Goal: Information Seeking & Learning: Find specific fact

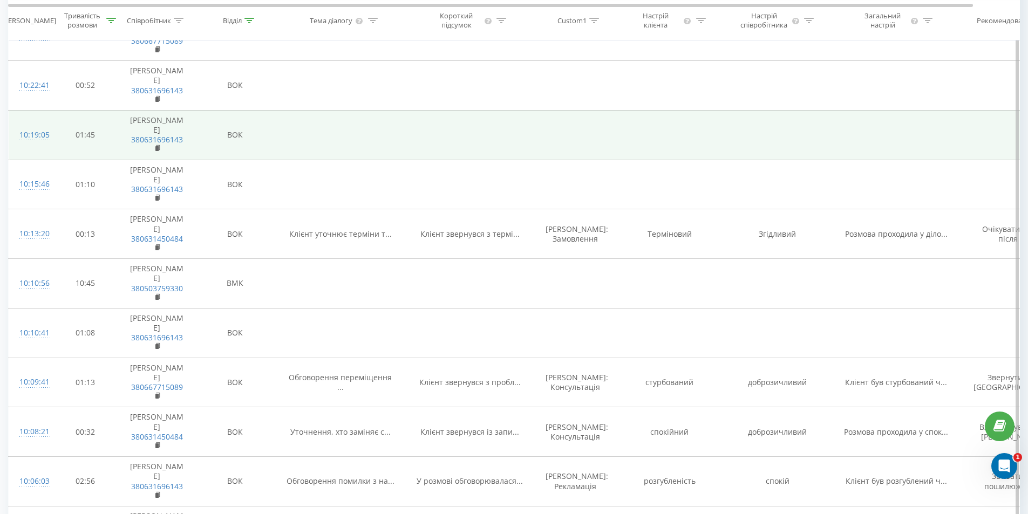
scroll to position [162, 0]
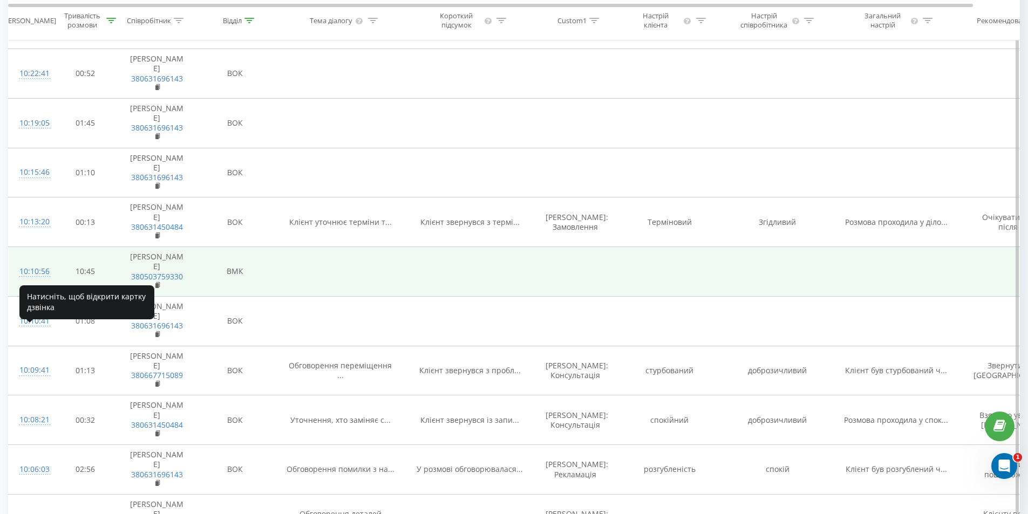
click at [41, 282] on div "10:10:56" at bounding box center [30, 271] width 22 height 21
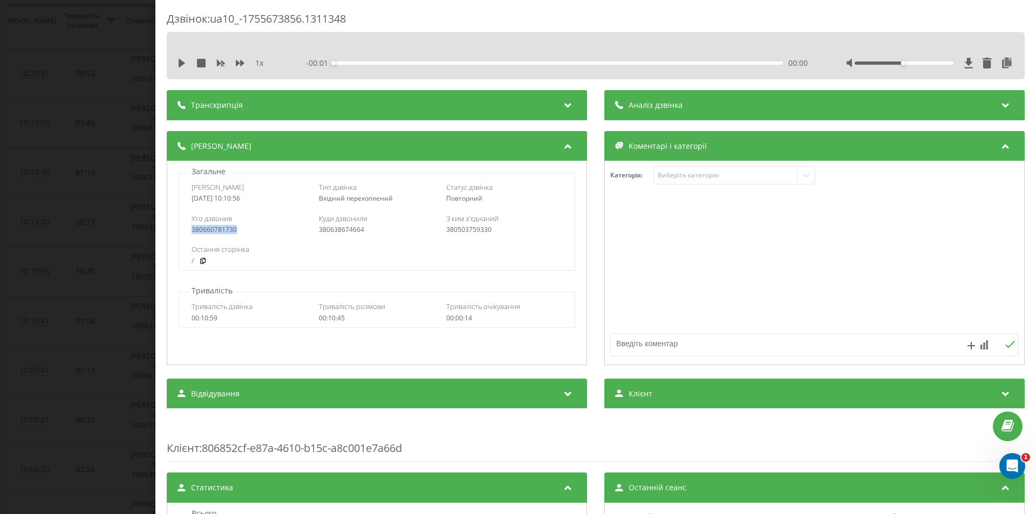
drag, startPoint x: 241, startPoint y: 229, endPoint x: 189, endPoint y: 229, distance: 51.8
click at [189, 229] on div "Хто дзвонив 380660781730 Куди дзвонили 380638674664 З ким з'єднаний 380503759330" at bounding box center [376, 223] width 395 height 31
copy div "380660781730"
click at [85, 174] on div "Дзвінок : ua10_-1755673856.1311348 1 x - 10:46 00:00 00:00 Транскрипція Для AI-…" at bounding box center [518, 257] width 1036 height 514
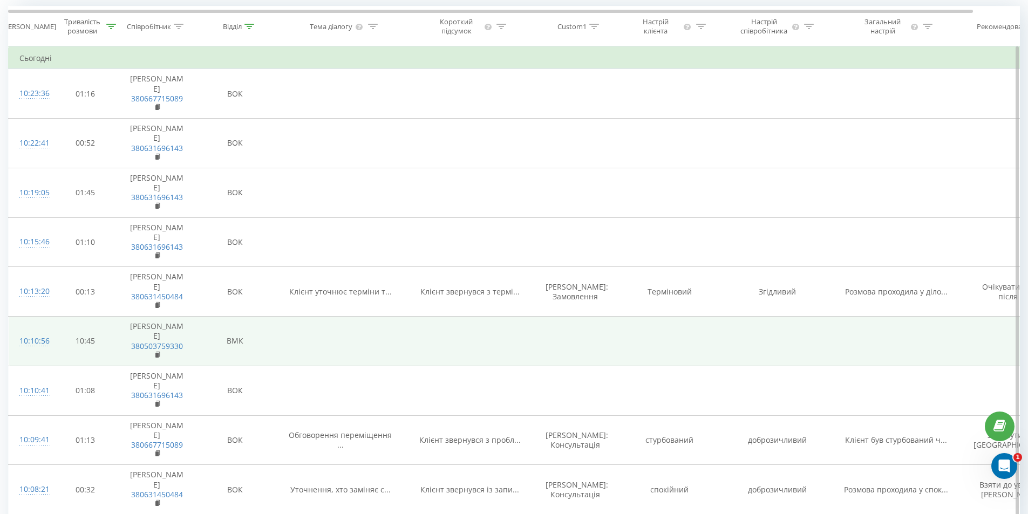
scroll to position [108, 0]
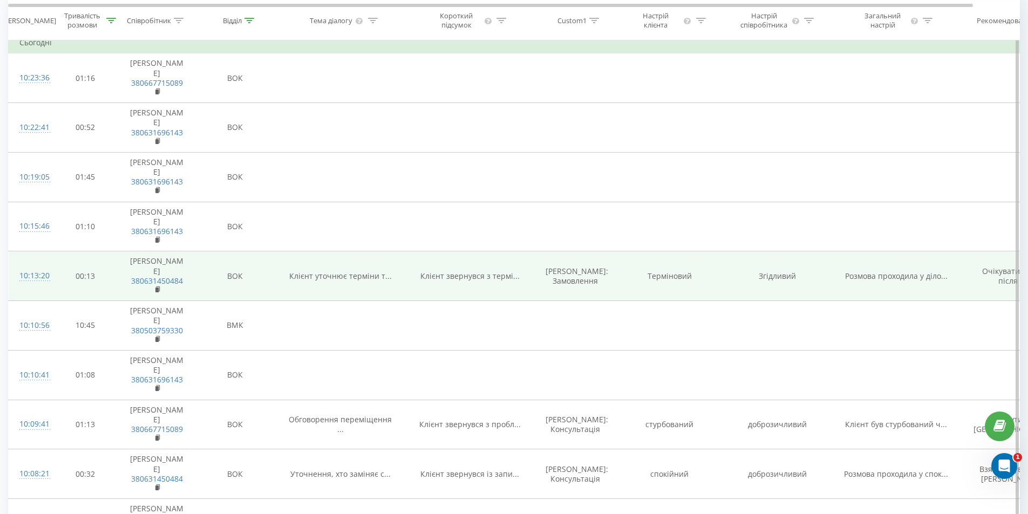
click at [212, 301] on td "ВОК" at bounding box center [235, 276] width 81 height 50
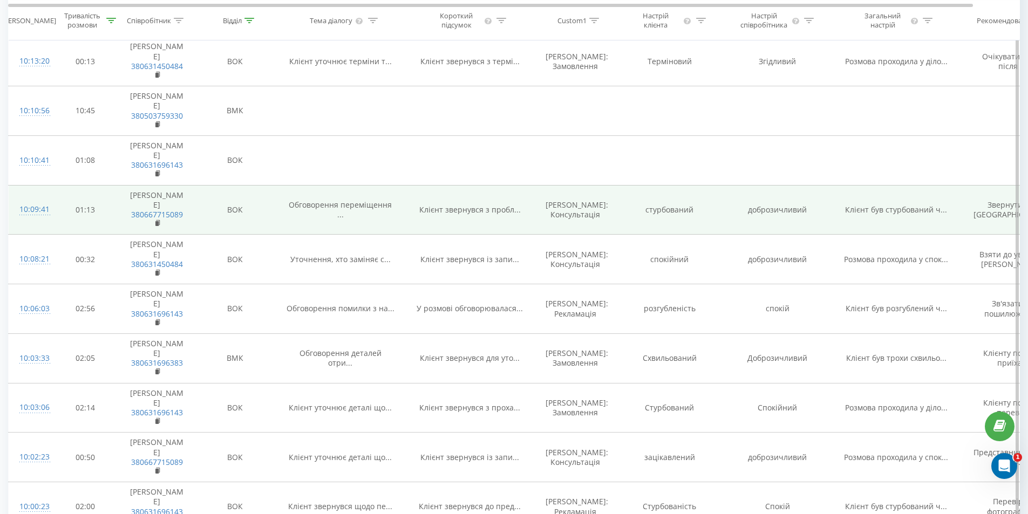
scroll to position [324, 0]
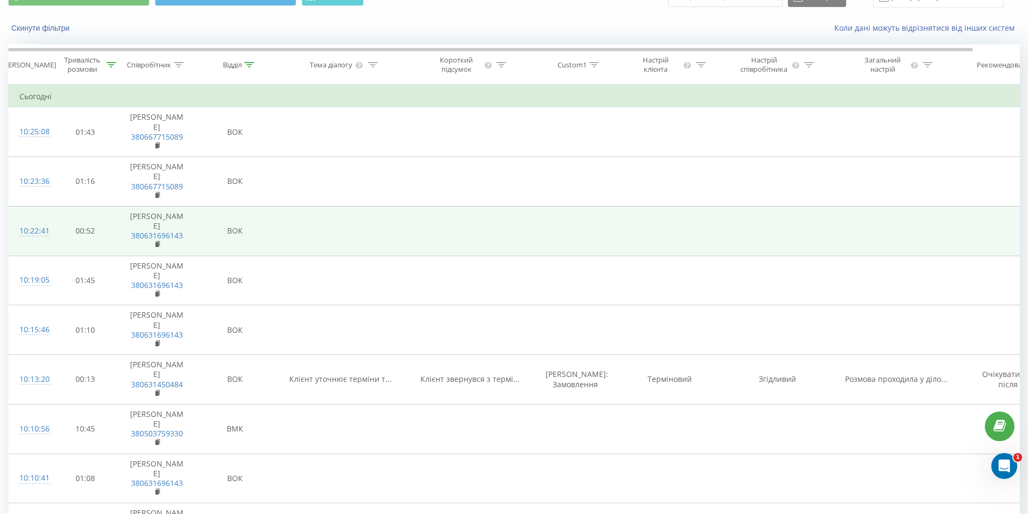
scroll to position [162, 0]
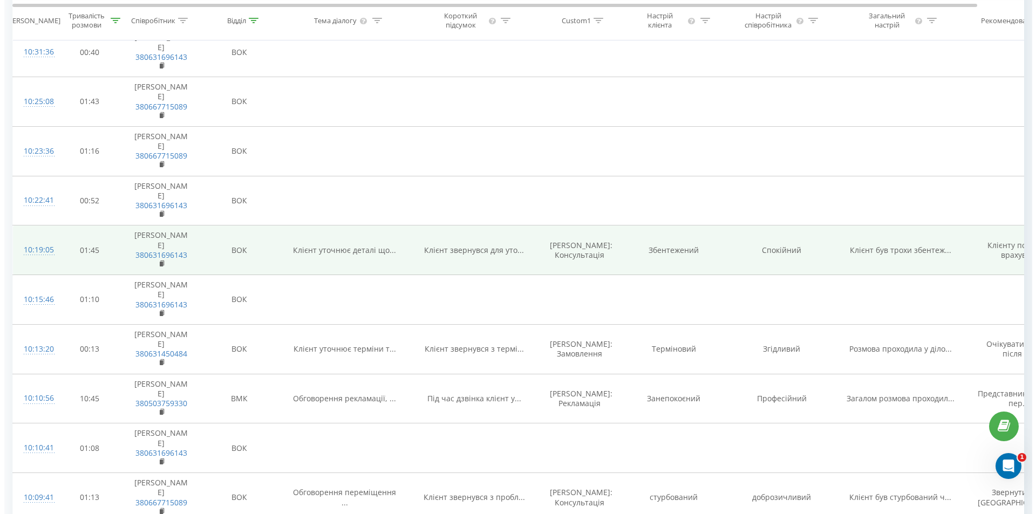
scroll to position [162, 0]
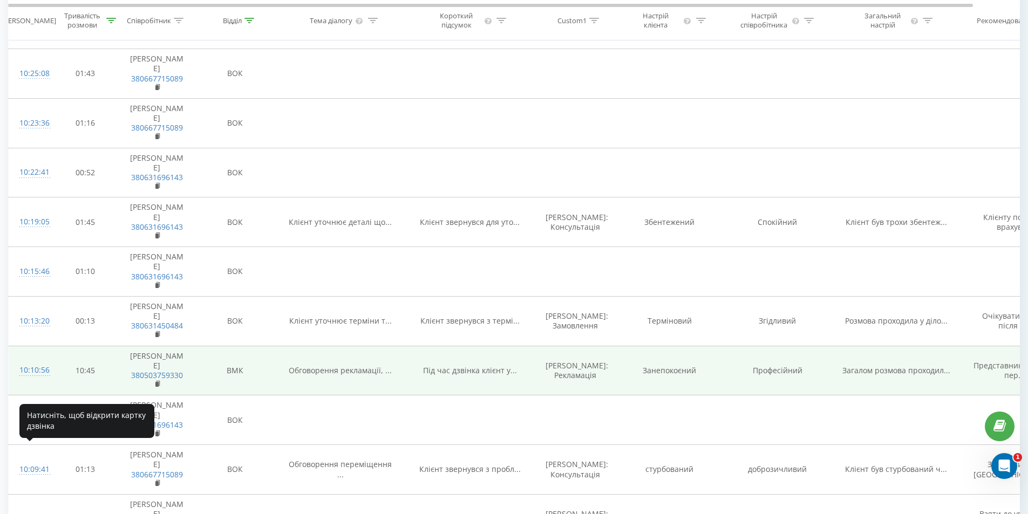
click at [29, 381] on div "10:10:56" at bounding box center [30, 370] width 22 height 21
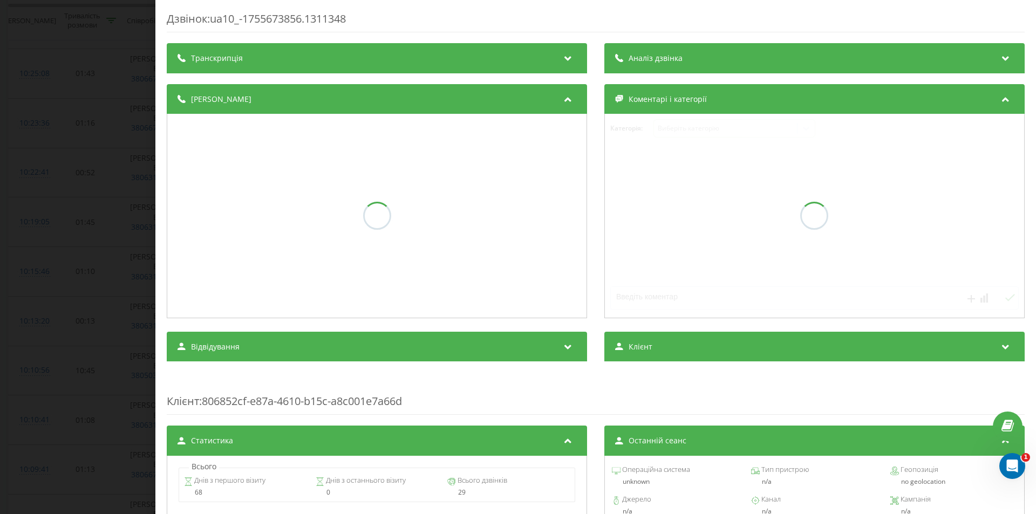
click at [374, 69] on div "Транскрипція" at bounding box center [377, 58] width 420 height 30
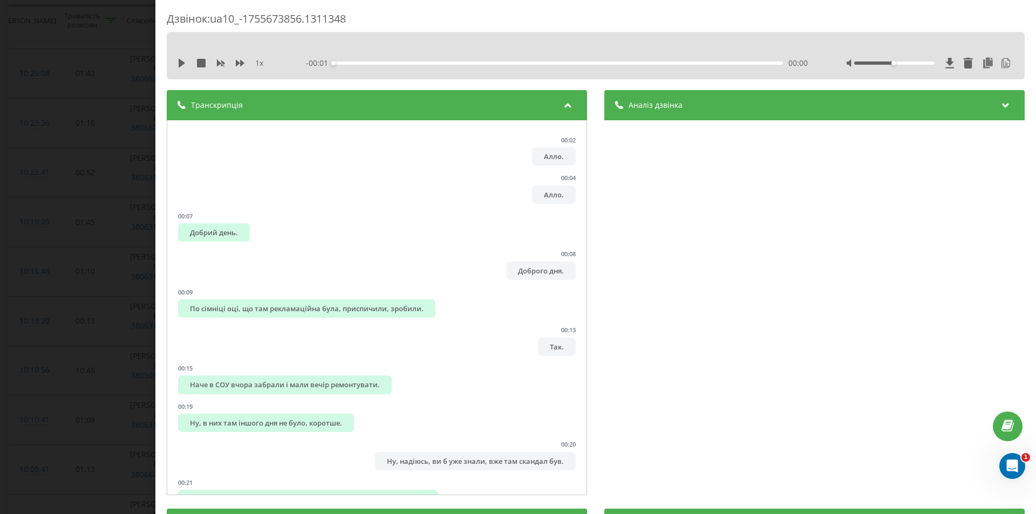
click at [688, 108] on div "Аналіз дзвінка" at bounding box center [814, 105] width 420 height 30
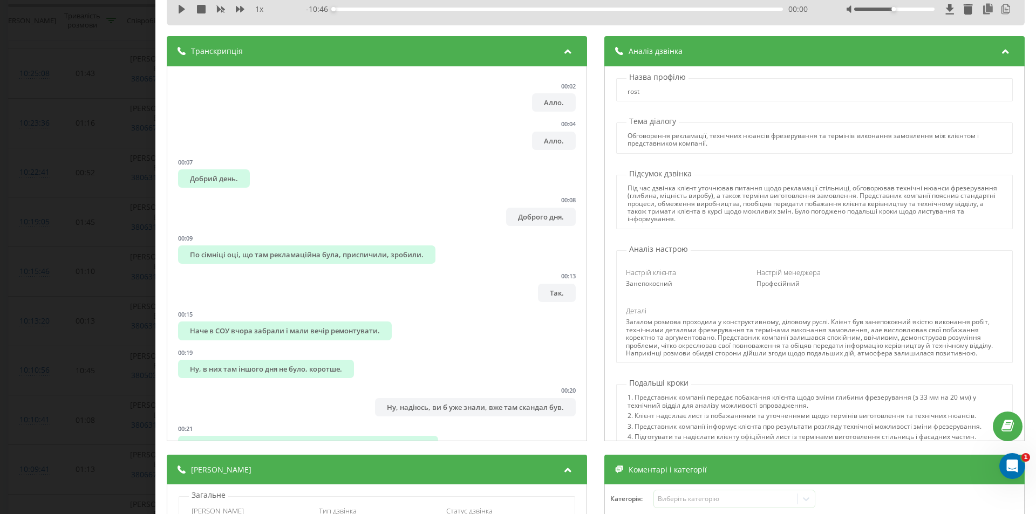
click at [732, 206] on div "Під час дзвінка клієнт уточнював питання щодо рекламації стільниці, обговорював…" at bounding box center [813, 203] width 373 height 39
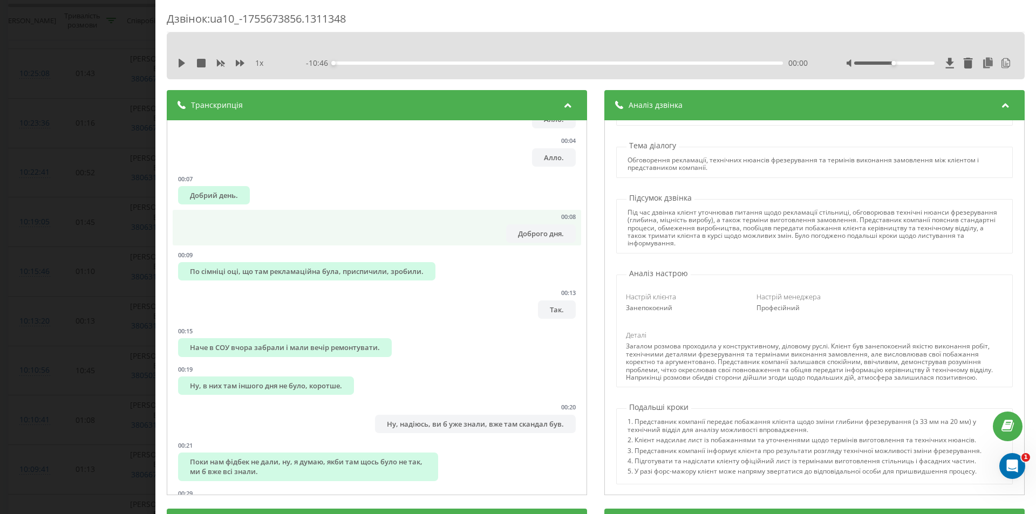
scroll to position [54, 0]
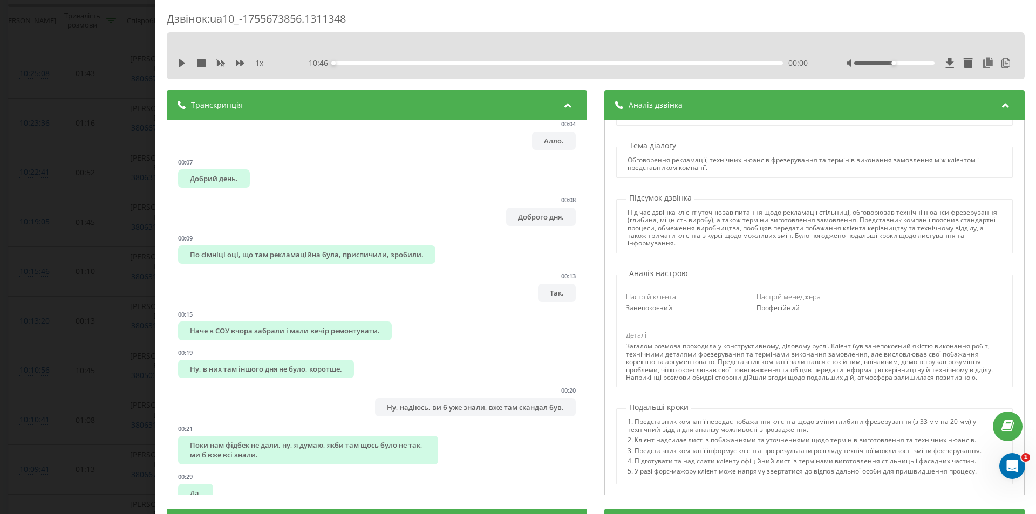
click at [881, 156] on div "Обговорення рекламації, технічних нюансів фрезерування та термінів виконання за…" at bounding box center [813, 164] width 373 height 16
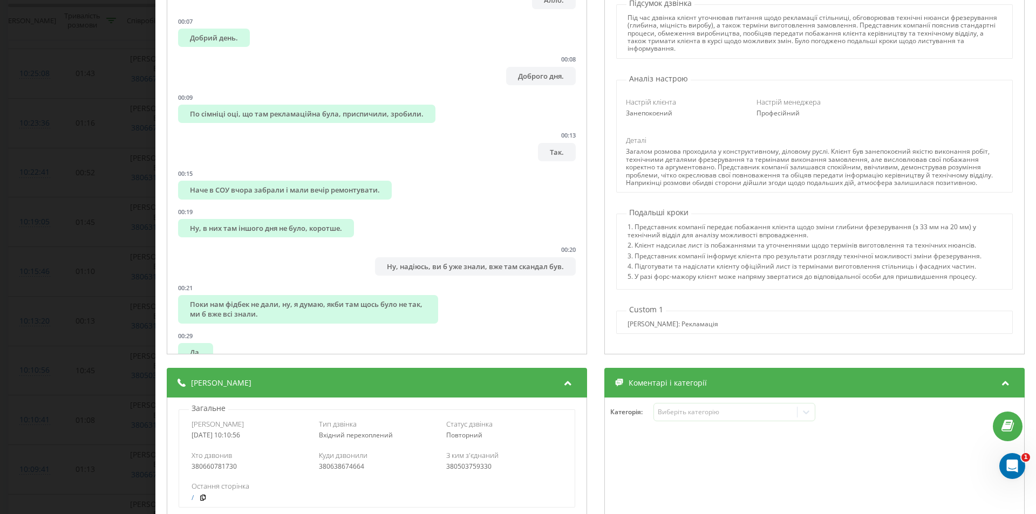
scroll to position [162, 0]
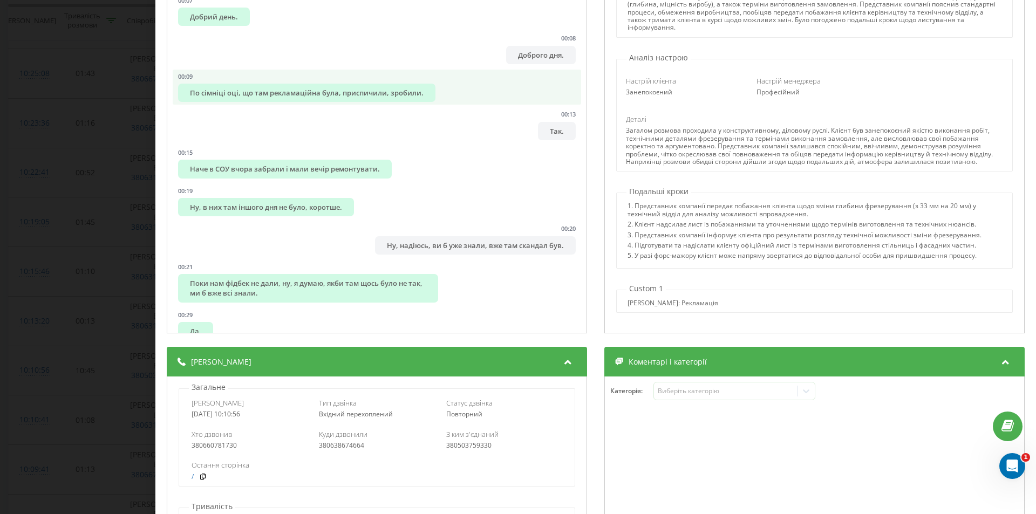
click at [202, 94] on div "По сімніці оці, що там рекламаційна була, приспичили, зробили." at bounding box center [306, 93] width 257 height 18
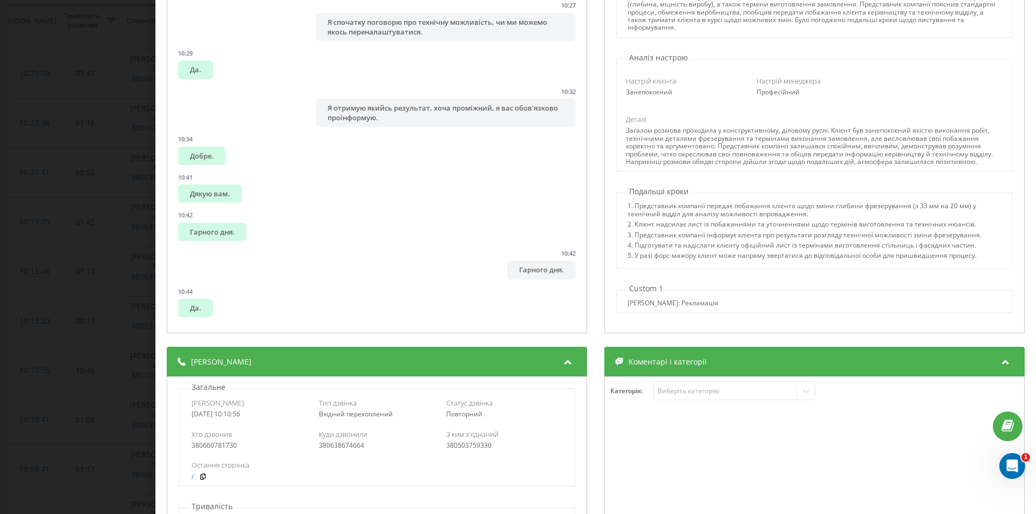
click at [111, 103] on div "Дзвінок : ua10_-1755673856.1311348 1 x - 10:46 00:00 00:00 Транскрипція 00:02 А…" at bounding box center [518, 257] width 1036 height 514
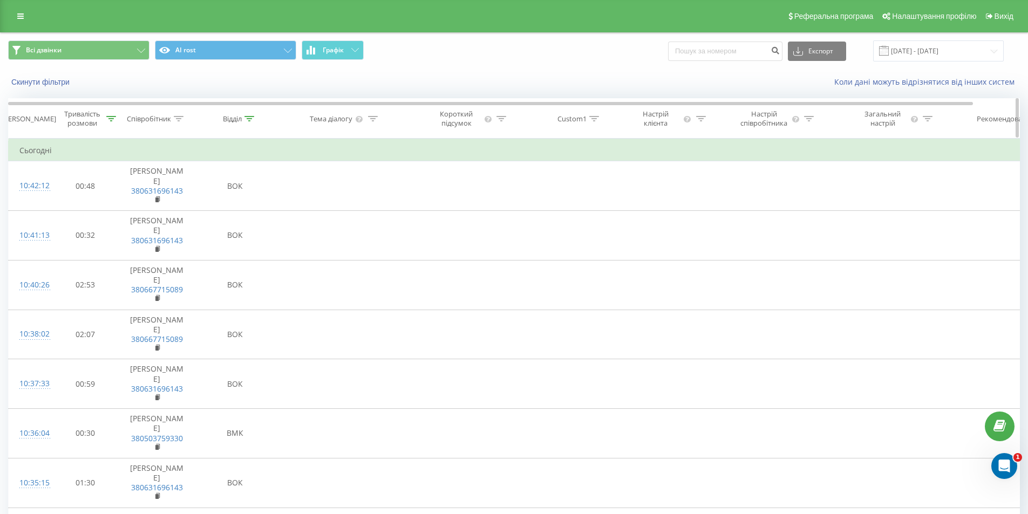
click at [175, 122] on div at bounding box center [179, 118] width 10 height 9
click at [160, 195] on input "text" at bounding box center [156, 196] width 95 height 19
type input "ліс"
click at [171, 219] on span "OK" at bounding box center [180, 217] width 30 height 17
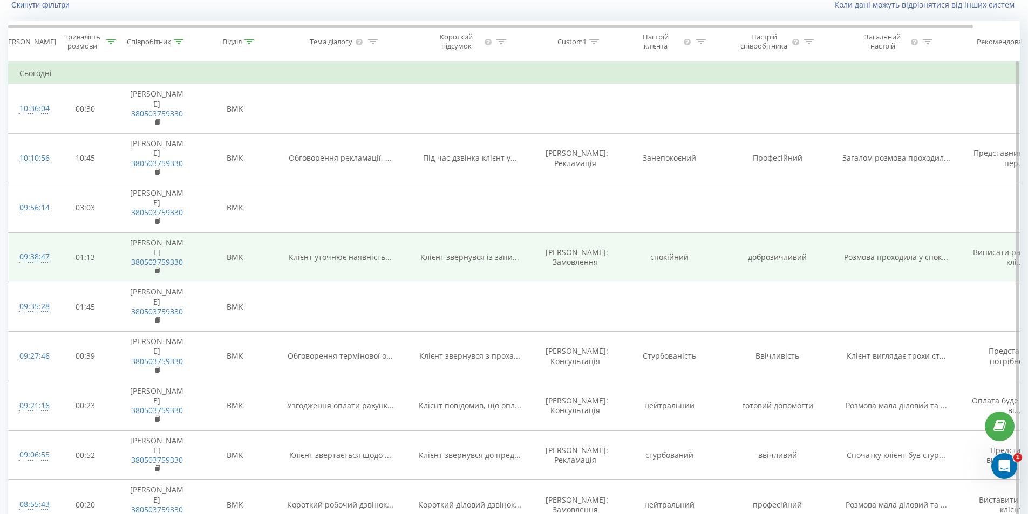
scroll to position [108, 0]
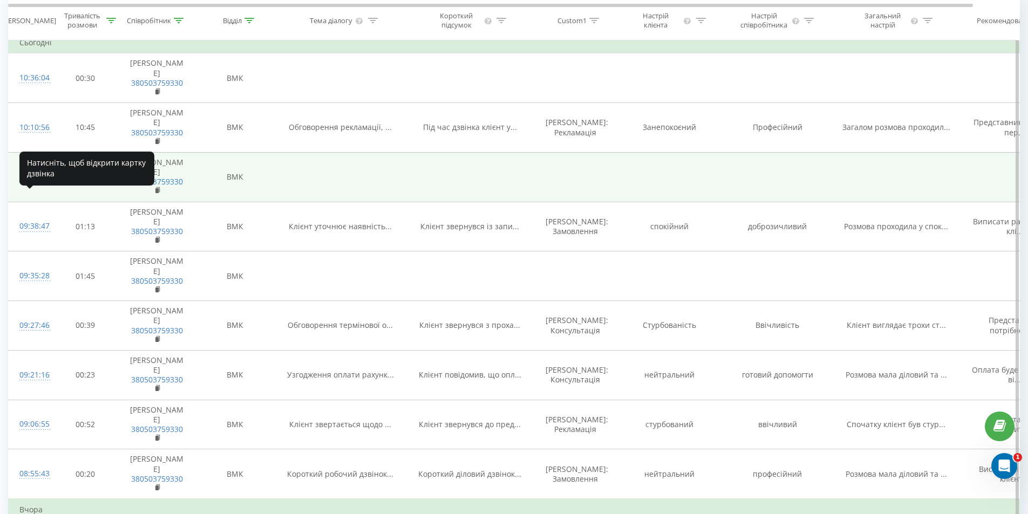
click at [41, 188] on div "09:56:14" at bounding box center [30, 177] width 22 height 21
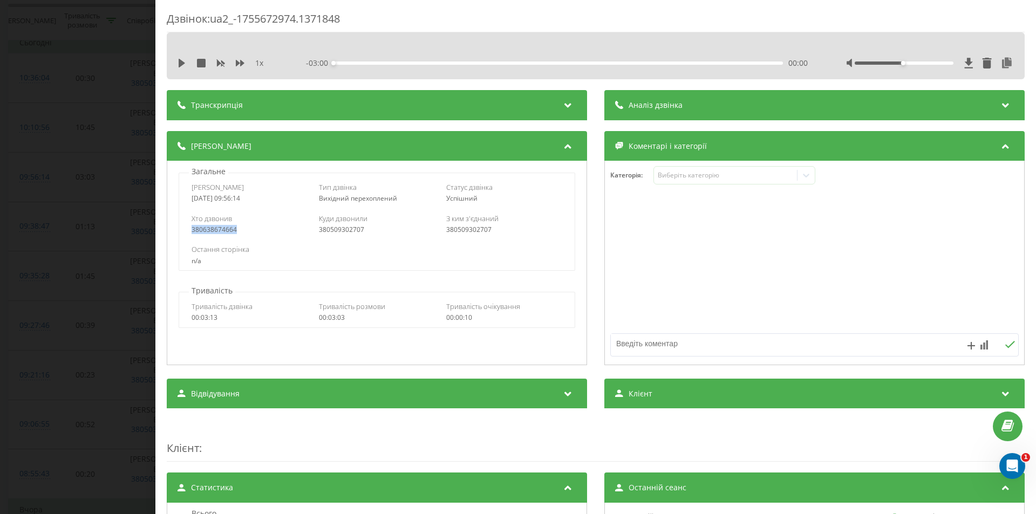
drag, startPoint x: 247, startPoint y: 230, endPoint x: 193, endPoint y: 230, distance: 53.9
click at [193, 230] on div "380638674664" at bounding box center [249, 230] width 116 height 8
copy div "380638674664"
click at [91, 270] on div "Дзвінок : ua2_-1755672974.1371848 1 x - 03:00 00:00 00:00 Транскрипція Для AI-а…" at bounding box center [518, 257] width 1036 height 514
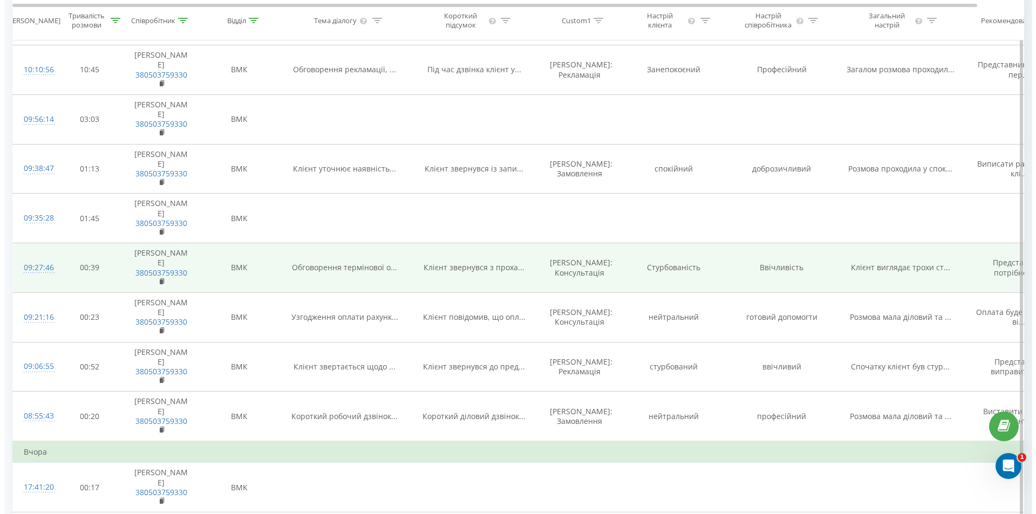
scroll to position [216, 0]
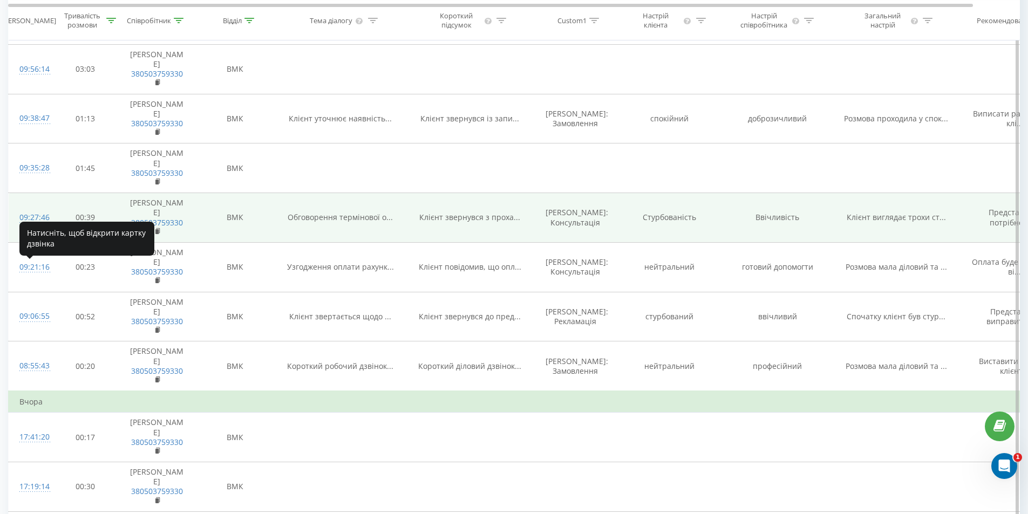
click at [23, 228] on div "09:27:46" at bounding box center [30, 217] width 22 height 21
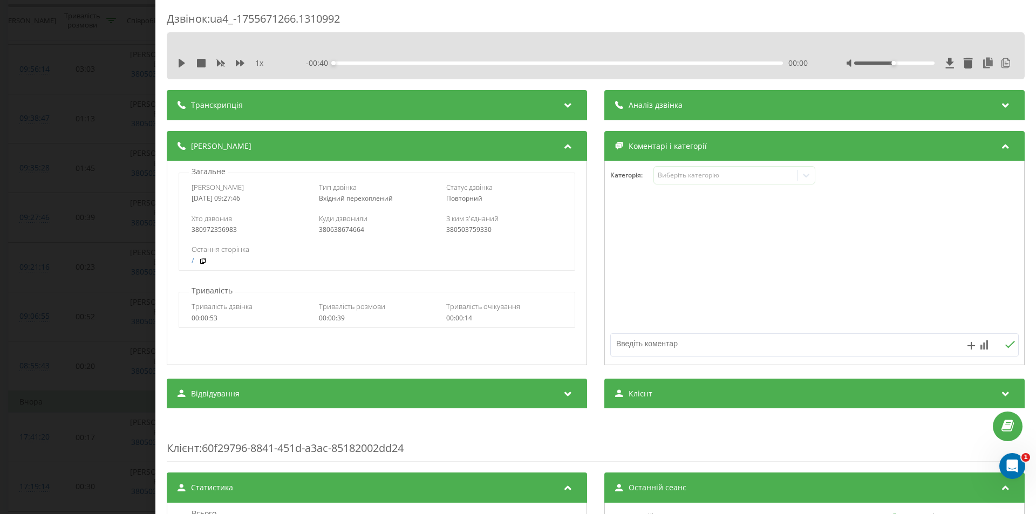
click at [662, 101] on span "Аналіз дзвінка" at bounding box center [655, 105] width 54 height 11
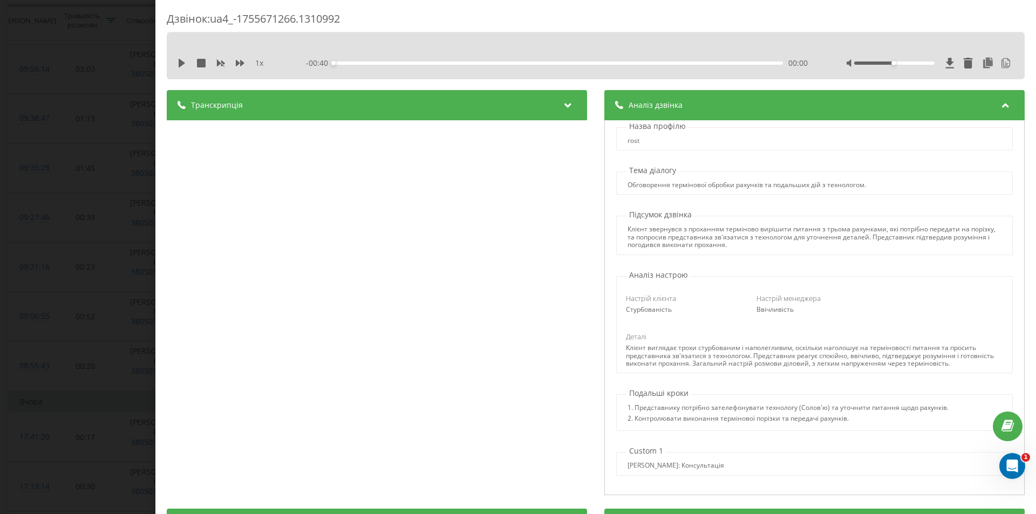
scroll to position [5, 0]
click at [510, 104] on div "Транскрипція" at bounding box center [377, 105] width 420 height 30
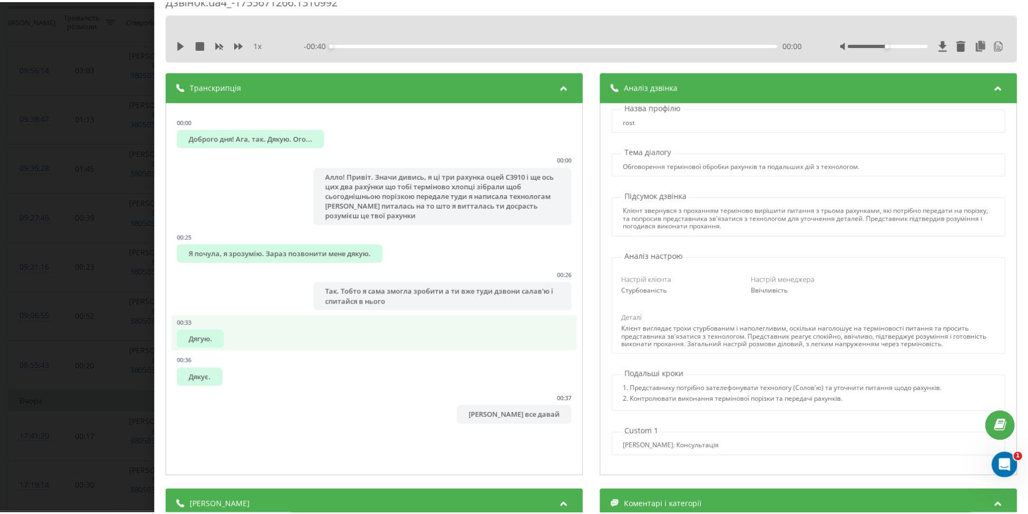
scroll to position [0, 0]
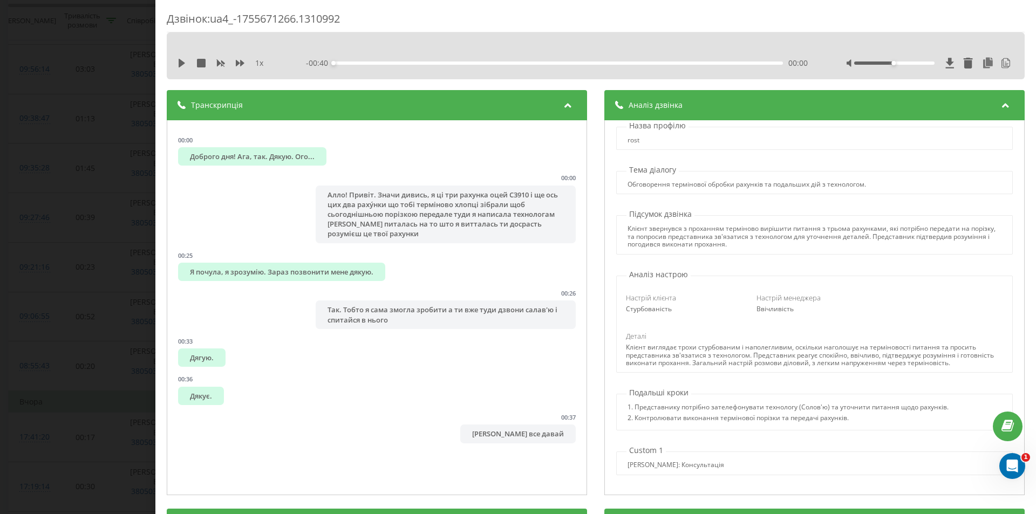
click at [293, 95] on div "Транскрипція" at bounding box center [377, 105] width 420 height 30
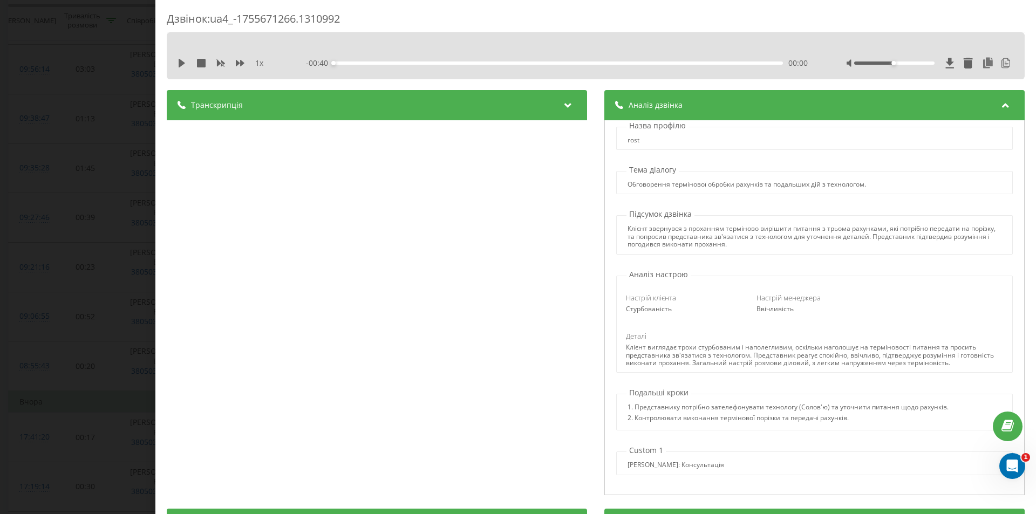
click at [995, 97] on div "Аналіз дзвінка" at bounding box center [814, 105] width 420 height 30
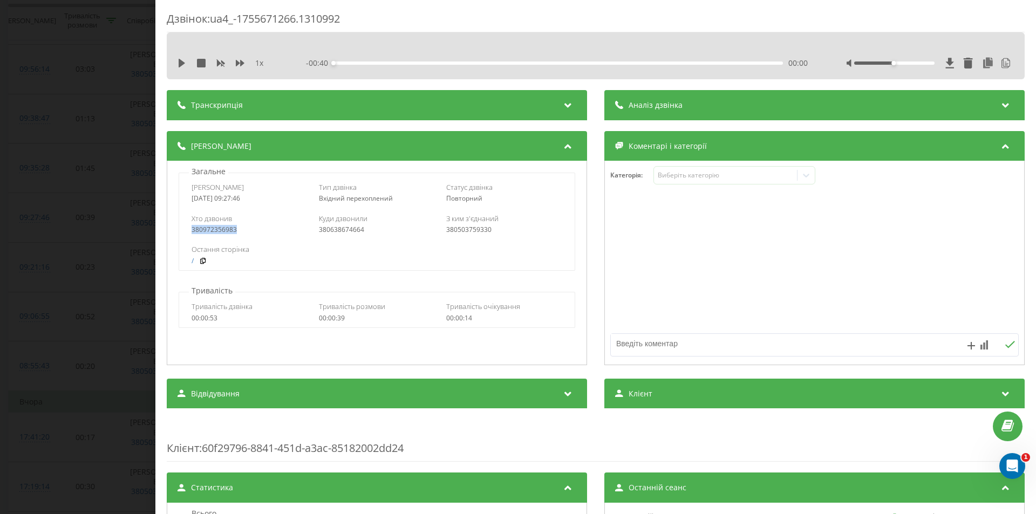
drag, startPoint x: 245, startPoint y: 228, endPoint x: 186, endPoint y: 225, distance: 58.9
click at [186, 225] on div "Хто дзвонив 380972356983 Куди дзвонили 380638674664 З ким з'єднаний 380503759330" at bounding box center [376, 223] width 395 height 31
copy div "380972356983"
drag, startPoint x: 104, startPoint y: 150, endPoint x: 109, endPoint y: 149, distance: 5.5
click at [106, 150] on div "Дзвінок : ua4_-1755671266.1310992 1 x - 00:40 00:00 00:00 Транскрипція 00:00 До…" at bounding box center [518, 257] width 1036 height 514
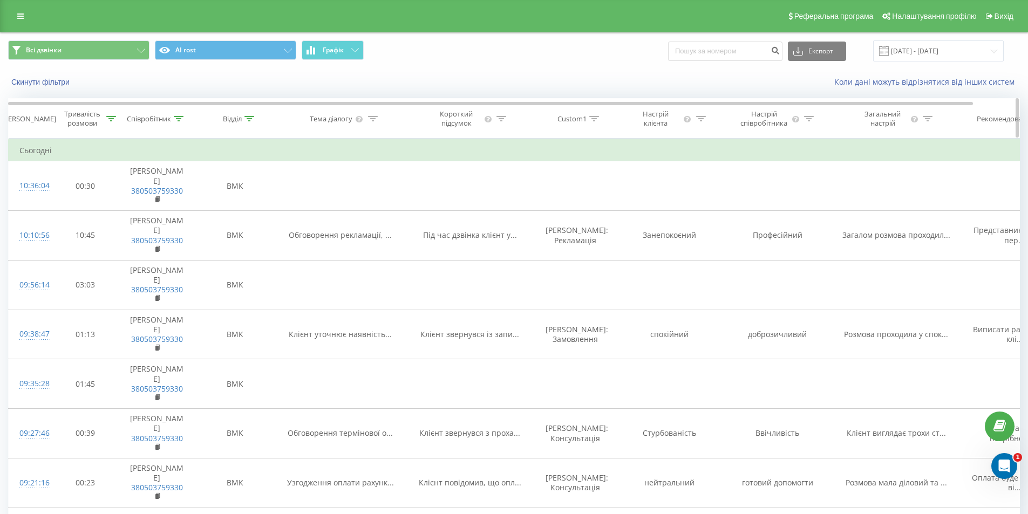
click at [168, 120] on div "Співробітник" at bounding box center [149, 118] width 44 height 9
drag, startPoint x: 140, startPoint y: 191, endPoint x: 100, endPoint y: 190, distance: 39.4
click at [112, 195] on input "ліс" at bounding box center [156, 196] width 95 height 19
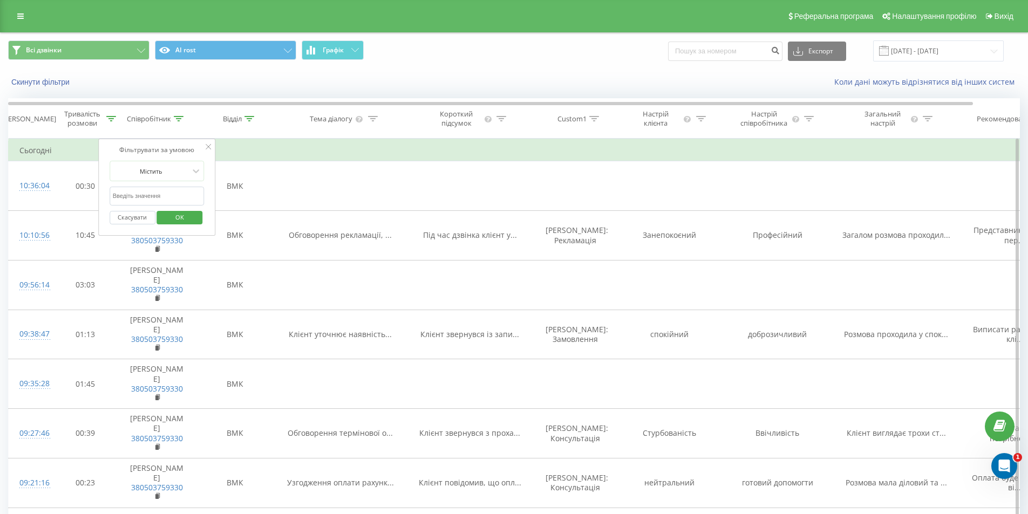
click at [189, 221] on span "OK" at bounding box center [180, 217] width 30 height 17
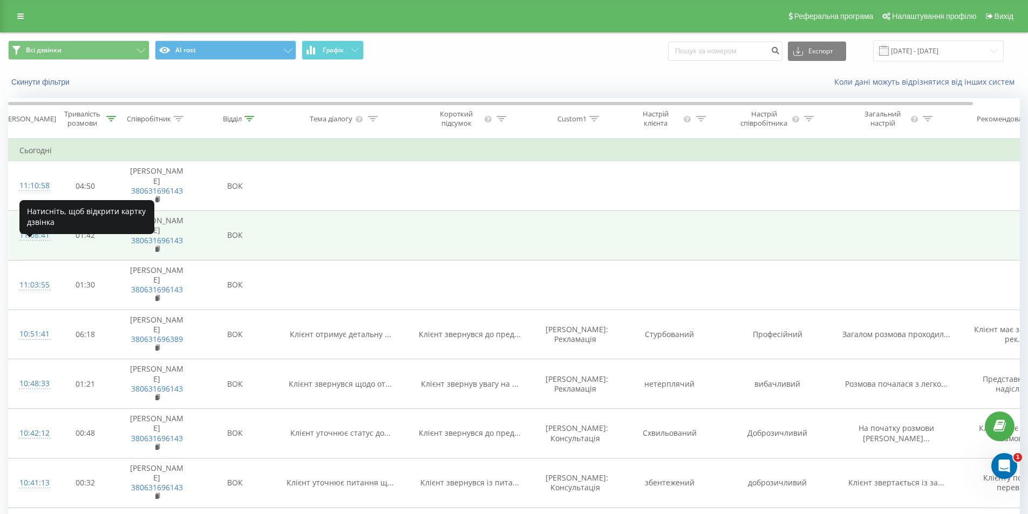
click at [30, 246] on div "11:08:41" at bounding box center [30, 235] width 22 height 21
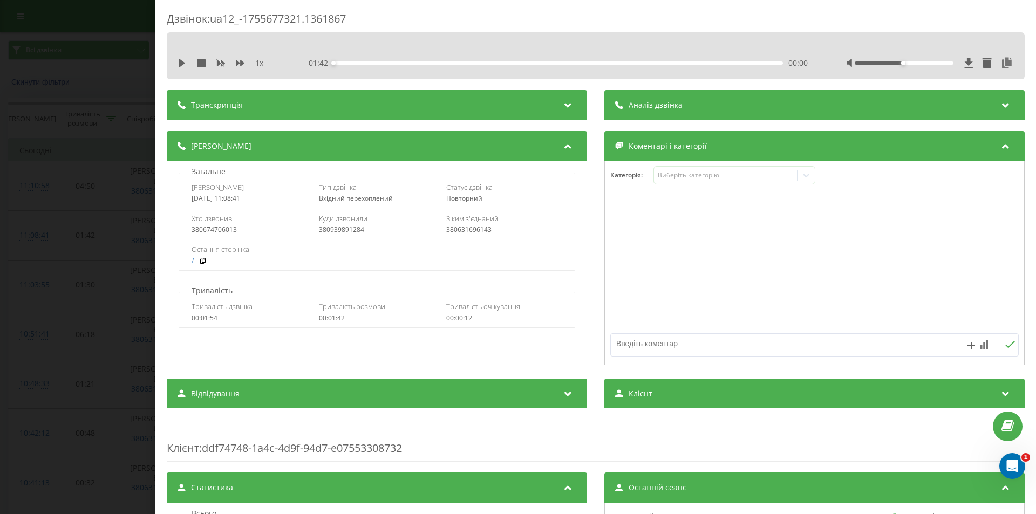
click at [634, 107] on span "Аналіз дзвінка" at bounding box center [655, 105] width 54 height 11
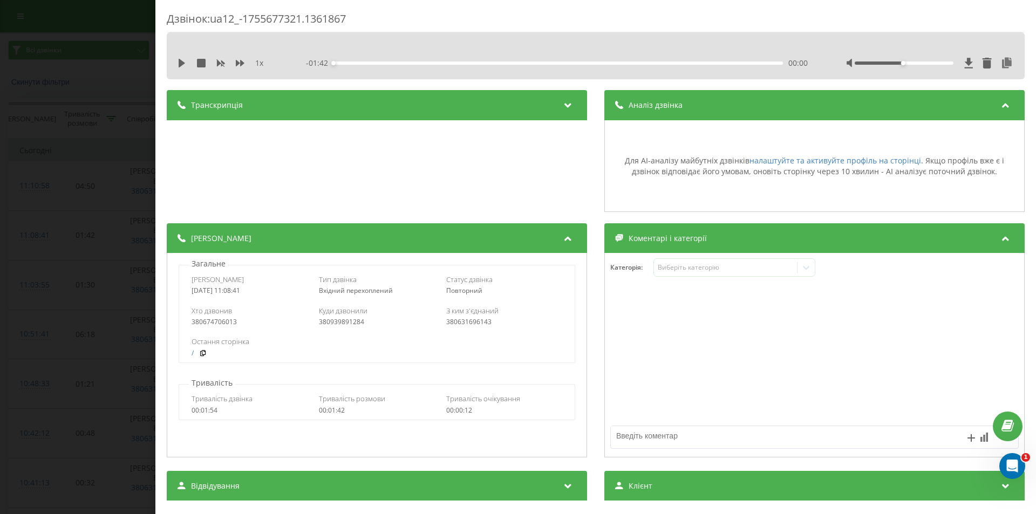
click at [634, 107] on span "Аналіз дзвінка" at bounding box center [655, 105] width 54 height 11
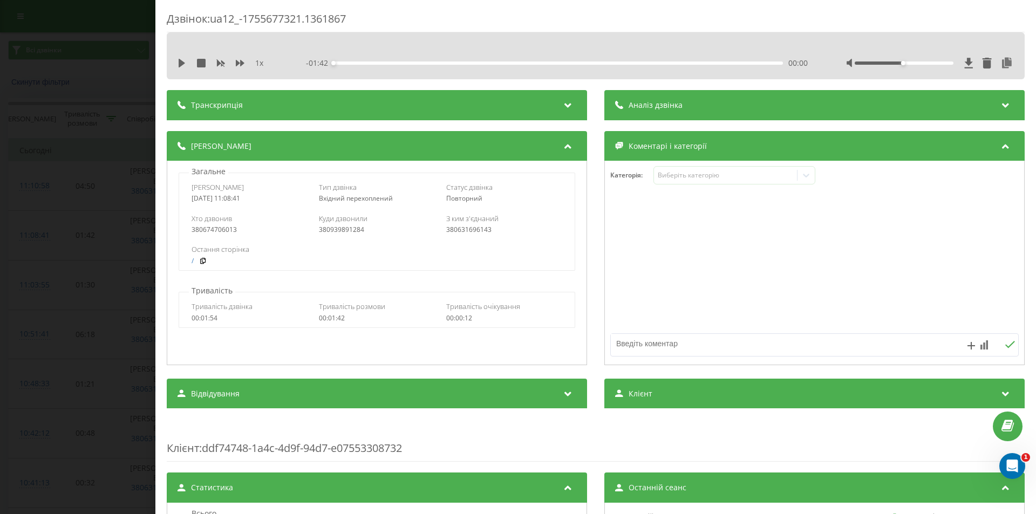
click at [101, 102] on div "Дзвінок : ua12_-1755677321.1361867 1 x - 01:42 00:00 00:00 Транскрипція Для AI-…" at bounding box center [518, 257] width 1036 height 514
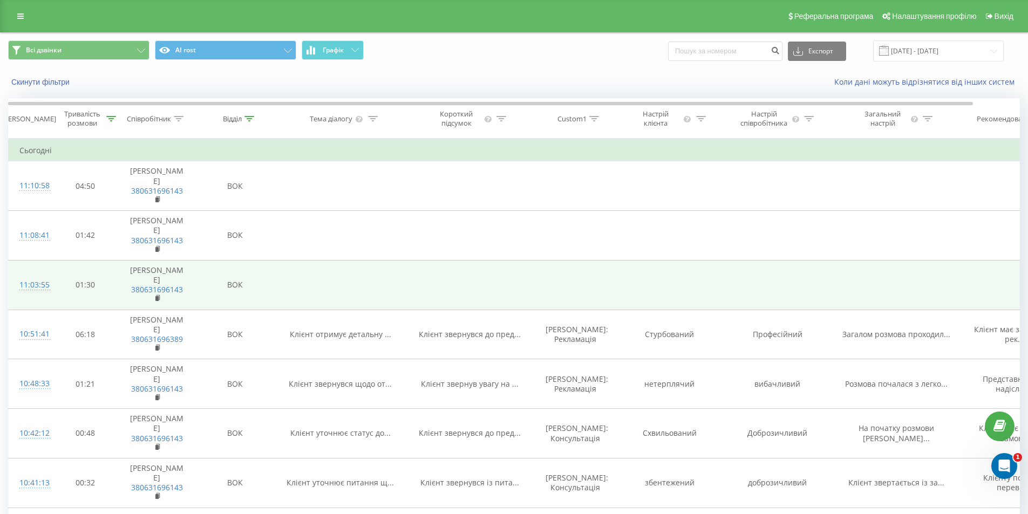
click at [33, 296] on div "11:03:55" at bounding box center [30, 285] width 22 height 21
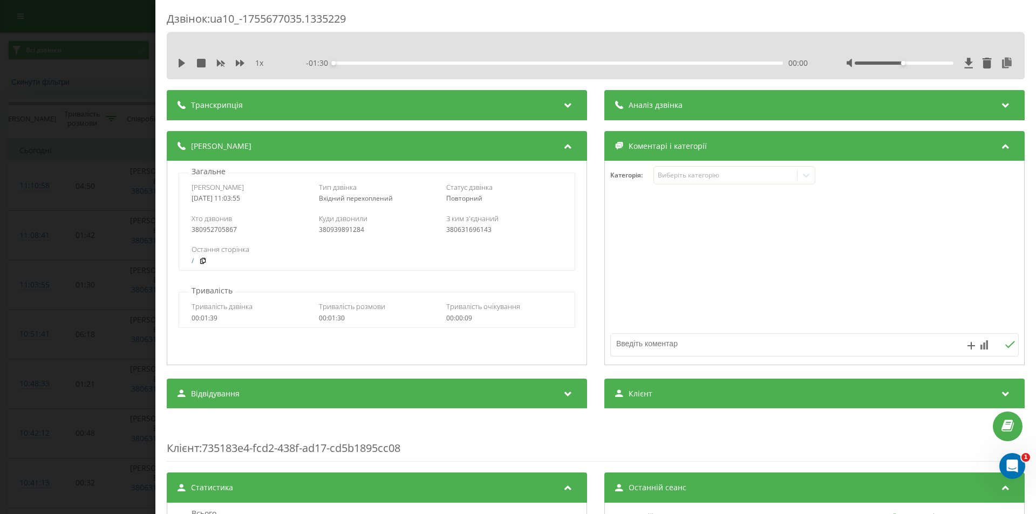
click at [93, 181] on div "Дзвінок : ua10_-1755677035.1335229 1 x - 01:30 00:00 00:00 Транскрипція Для AI-…" at bounding box center [518, 257] width 1036 height 514
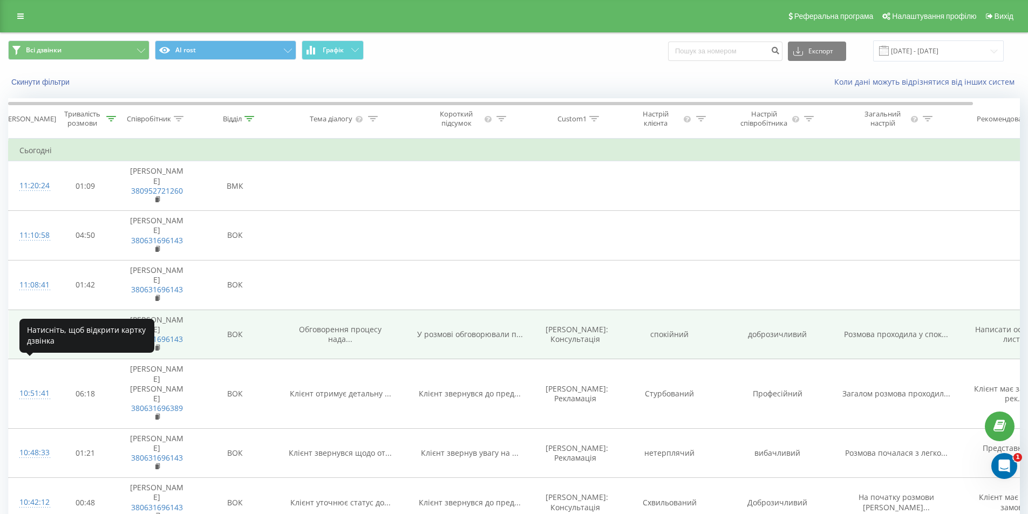
click at [33, 345] on div "11:03:55" at bounding box center [30, 334] width 22 height 21
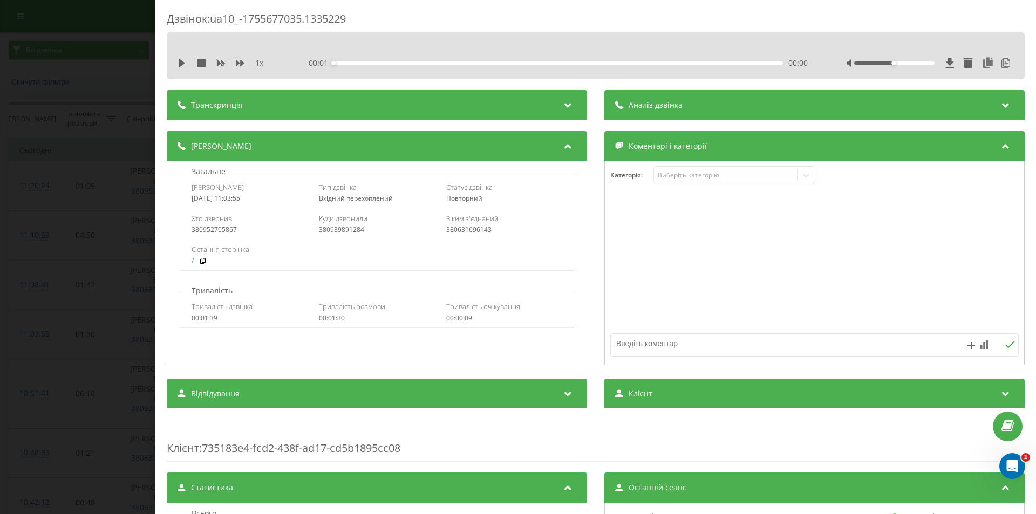
click at [380, 68] on div "- 00:01 00:00 00:00" at bounding box center [557, 63] width 502 height 11
click at [362, 101] on div "Транскрипція" at bounding box center [377, 105] width 420 height 30
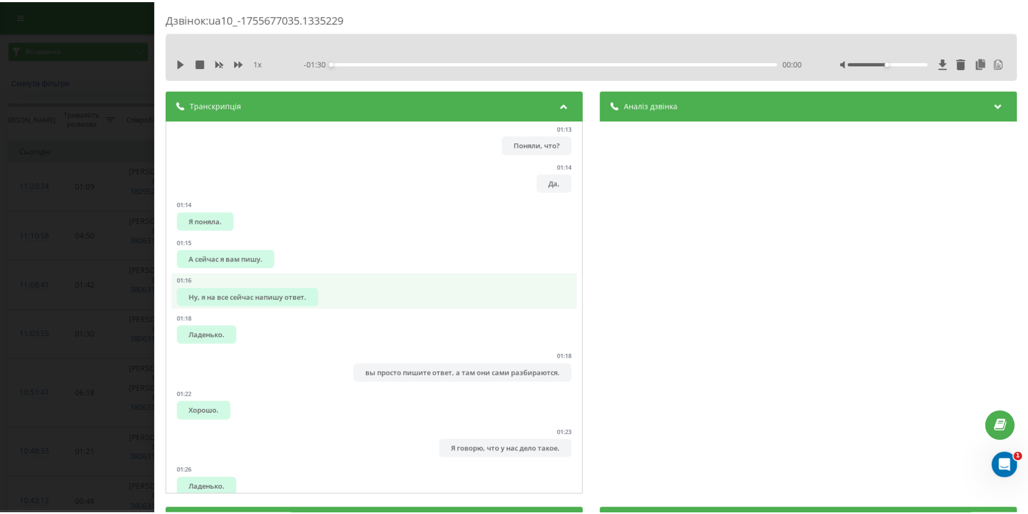
scroll to position [1106, 0]
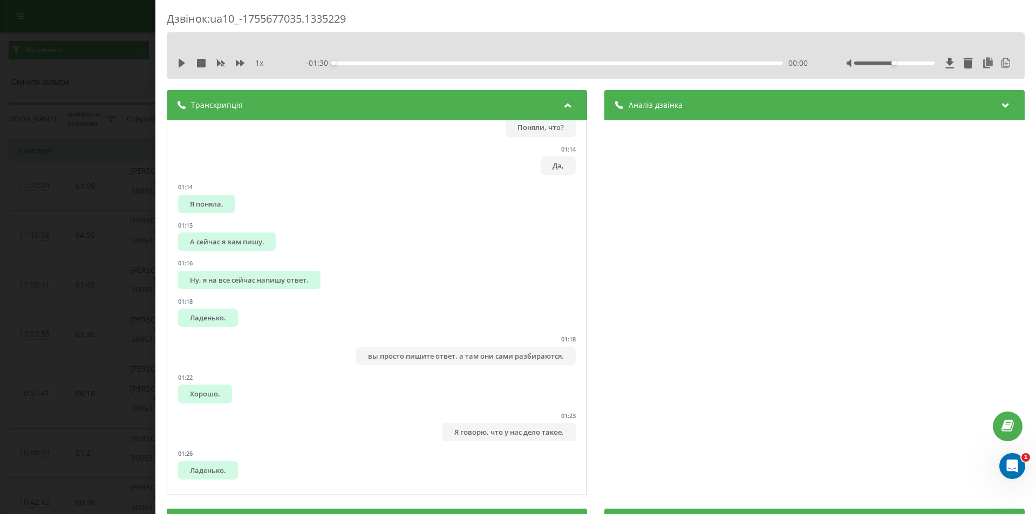
click at [98, 203] on div "Дзвінок : ua10_-1755677035.1335229 1 x - 01:30 00:00 00:00 Транскрипція 00:00 А…" at bounding box center [518, 257] width 1036 height 514
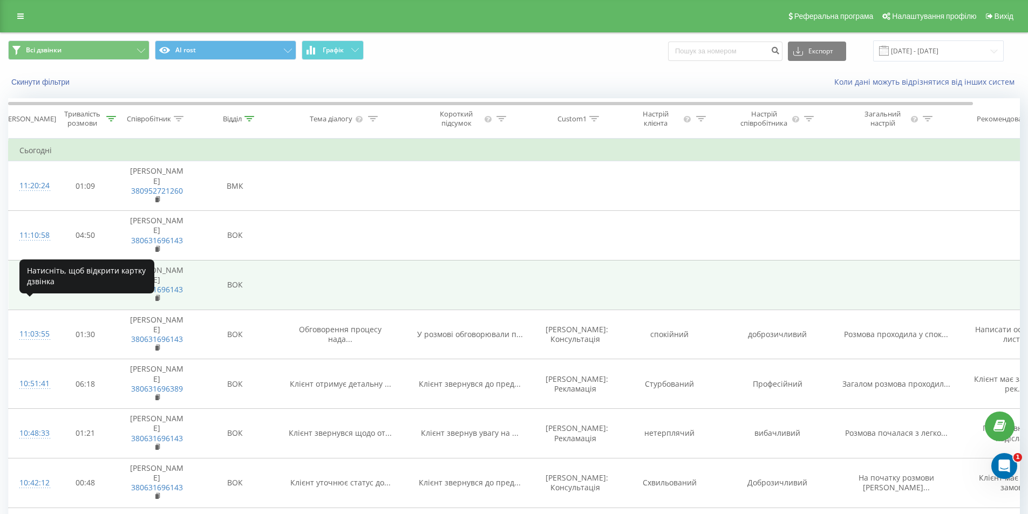
click at [33, 296] on div "11:08:41" at bounding box center [30, 285] width 22 height 21
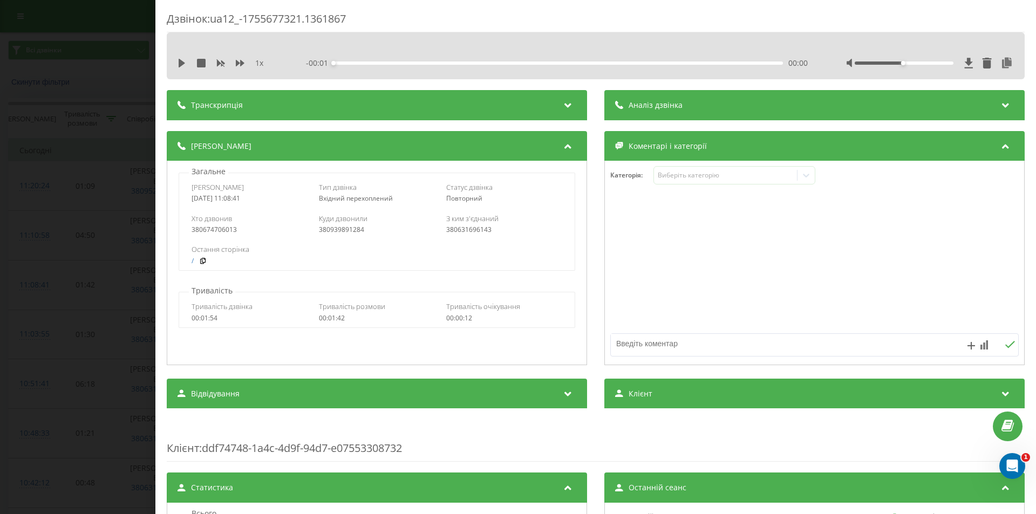
click at [205, 105] on span "Транскрипція" at bounding box center [217, 105] width 52 height 11
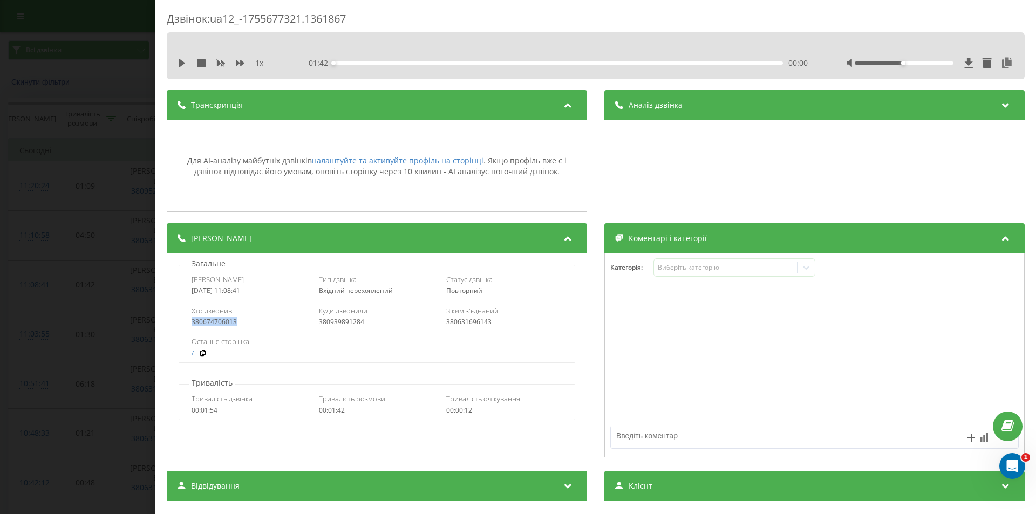
drag, startPoint x: 256, startPoint y: 324, endPoint x: 168, endPoint y: 321, distance: 87.4
click at [168, 321] on div "Загальне Дата дзвінка 2025-08-20 11:08:41 Тип дзвінка Вхідний перехоплений Стат…" at bounding box center [377, 355] width 420 height 204
copy div "380674706013"
click at [91, 262] on div "Дзвінок : ua12_-1755677321.1361867 1 x - 01:42 00:00 00:00 Транскрипція Для AI-…" at bounding box center [518, 257] width 1036 height 514
